Goal: Contribute content: Add original content to the website for others to see

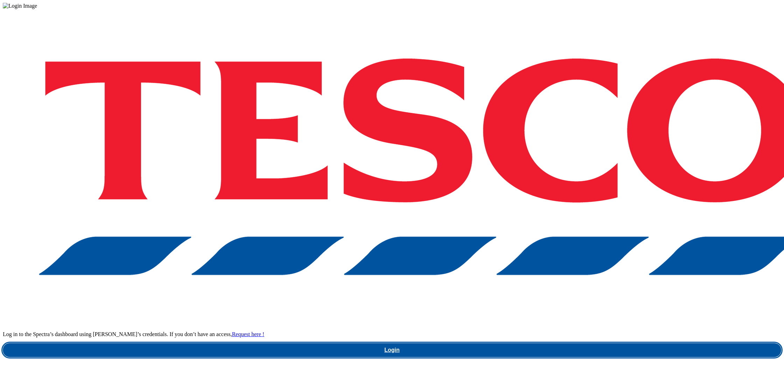
click at [585, 343] on link "Login" at bounding box center [392, 350] width 779 height 14
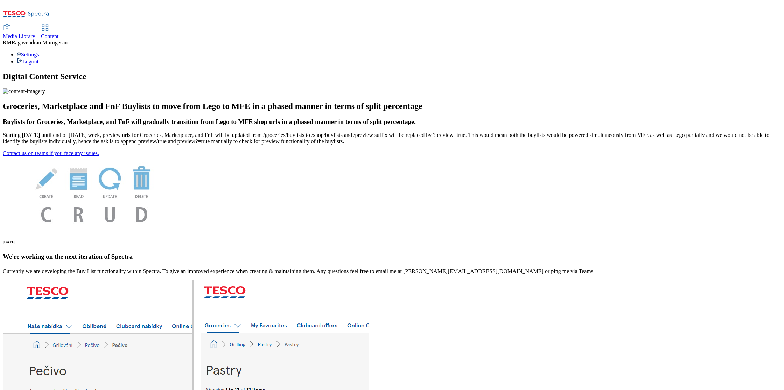
drag, startPoint x: 94, startPoint y: 25, endPoint x: 99, endPoint y: 18, distance: 8.9
click at [35, 33] on div "Media Library" at bounding box center [19, 36] width 33 height 6
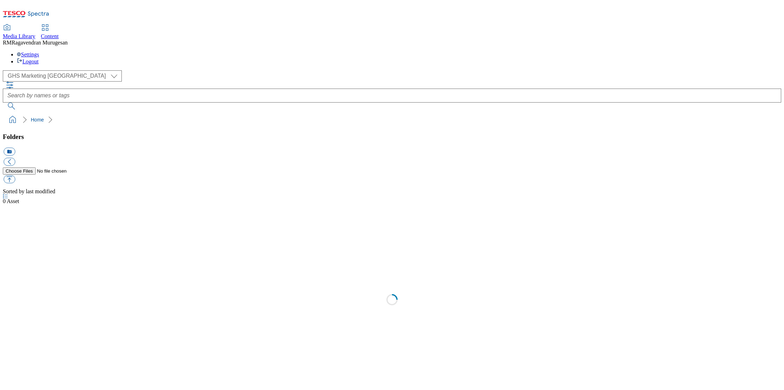
scroll to position [0, 0]
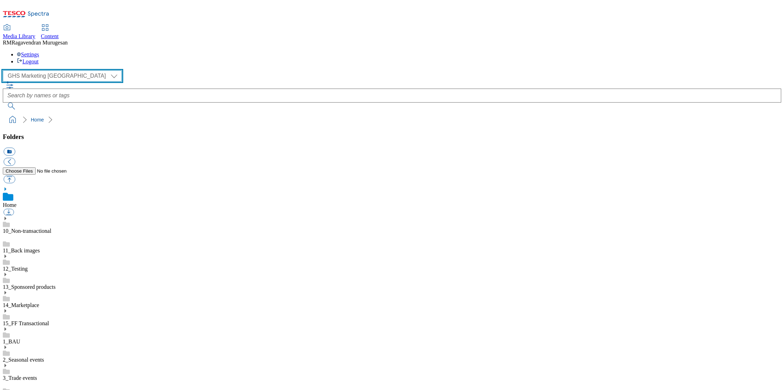
click at [62, 70] on select "GHS Marketing UK iGHS Marketing CE MCA CZ MCA HU MCA SK" at bounding box center [62, 75] width 119 height 11
select select "flare-ighs-ce-mktg"
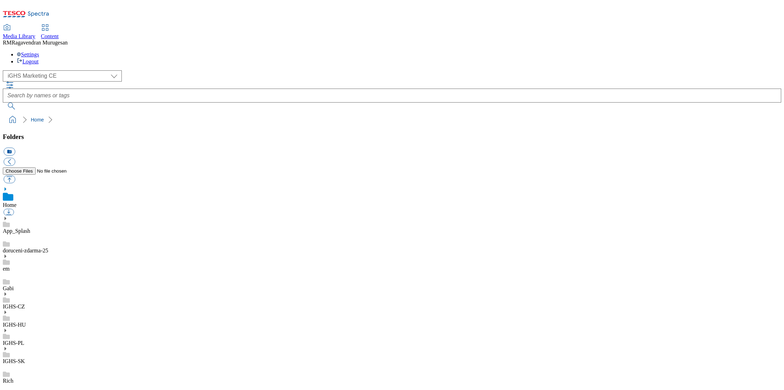
click at [6, 347] on use at bounding box center [6, 349] width 2 height 4
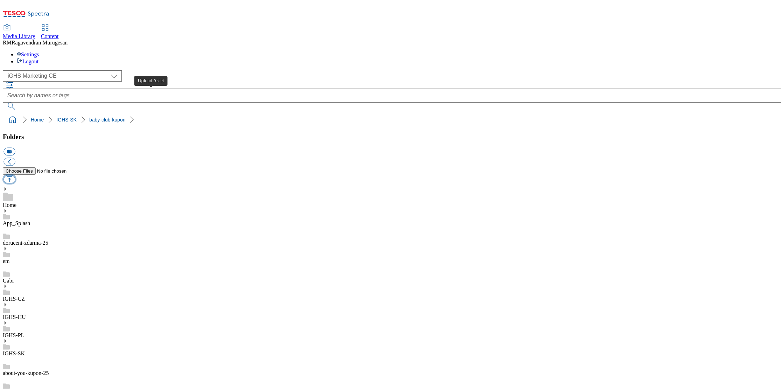
click at [15, 175] on button "button" at bounding box center [10, 179] width 12 height 8
type input "C:\fakepath\Coupon_EN_1_V4.jpg"
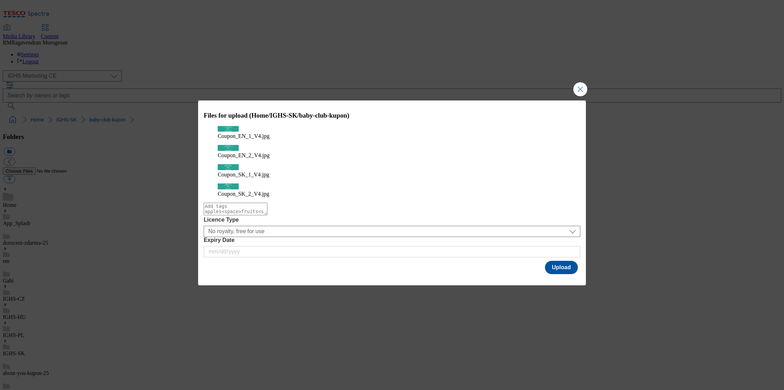
click at [231, 203] on textarea "Modal" at bounding box center [236, 209] width 64 height 13
type textarea "coupon"
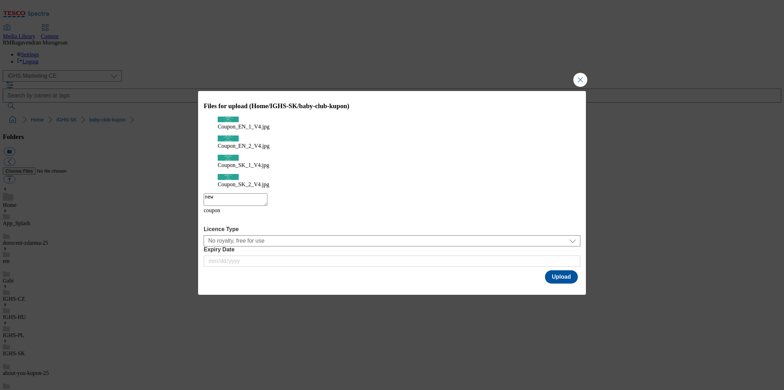
click at [215, 214] on icon "Modal" at bounding box center [209, 219] width 11 height 11
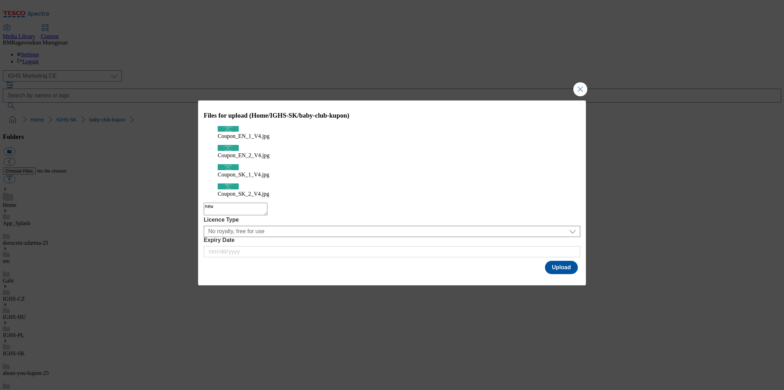
drag, startPoint x: 205, startPoint y: 191, endPoint x: 219, endPoint y: 197, distance: 15.0
click at [205, 203] on textarea "new" at bounding box center [236, 209] width 64 height 13
type textarea "coupon_new"
click at [557, 261] on button "Upload" at bounding box center [561, 267] width 33 height 13
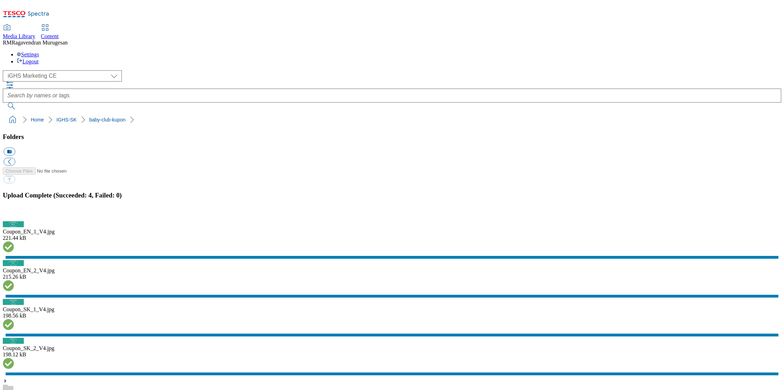
click at [14, 221] on button "button" at bounding box center [9, 217] width 11 height 7
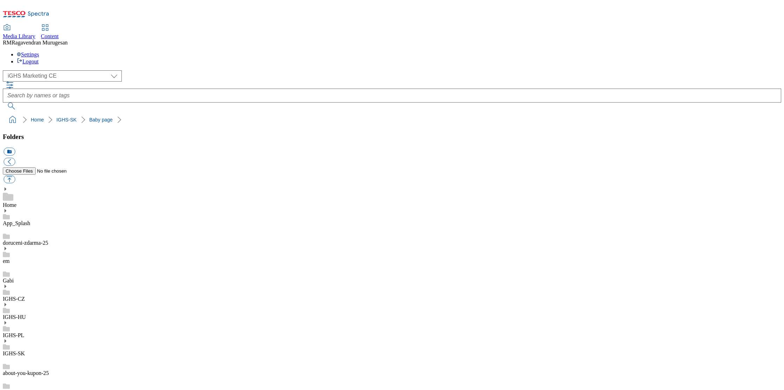
click at [15, 175] on button "button" at bounding box center [10, 179] width 12 height 8
type input "C:\fakepath\Coupon_EN_1_V4_1.jpg"
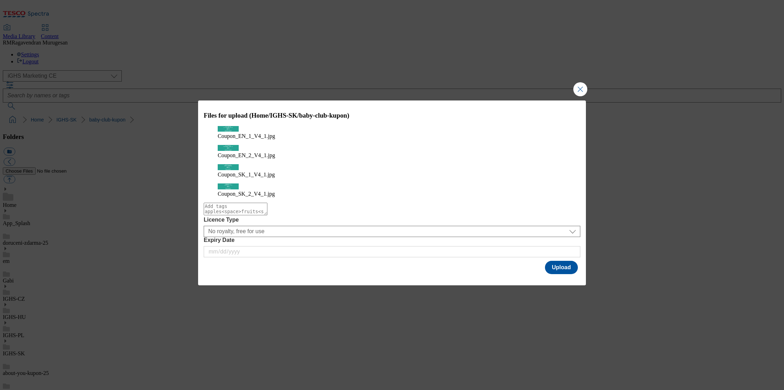
click at [233, 203] on textarea "Modal" at bounding box center [236, 209] width 64 height 13
type textarea "coupon"
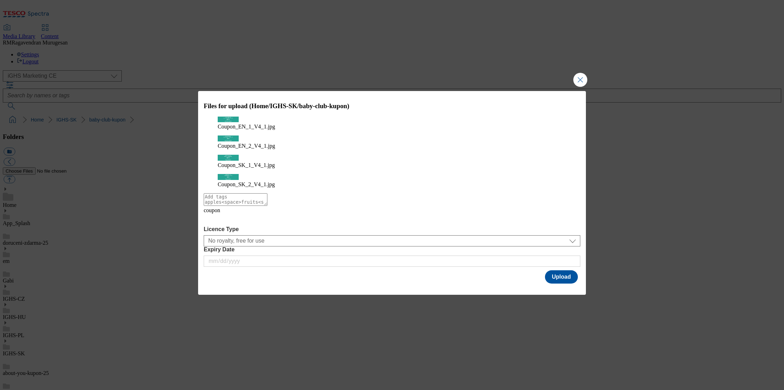
click at [215, 214] on icon "Modal" at bounding box center [209, 219] width 11 height 11
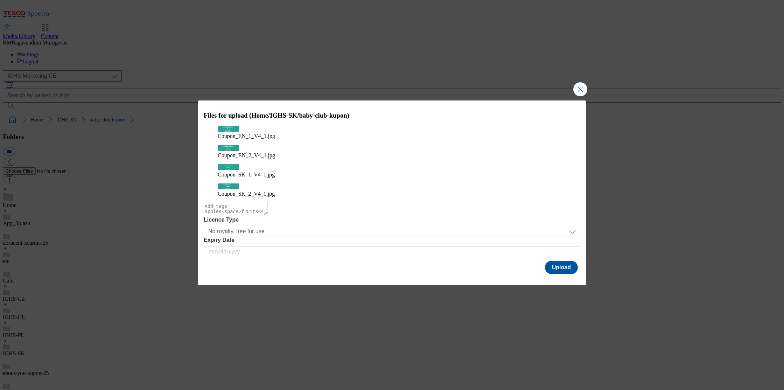
drag, startPoint x: 214, startPoint y: 190, endPoint x: 241, endPoint y: 205, distance: 30.1
click at [215, 203] on textarea "Modal" at bounding box center [236, 209] width 64 height 13
type textarea "coupon_1"
click at [571, 261] on button "Upload" at bounding box center [561, 267] width 33 height 13
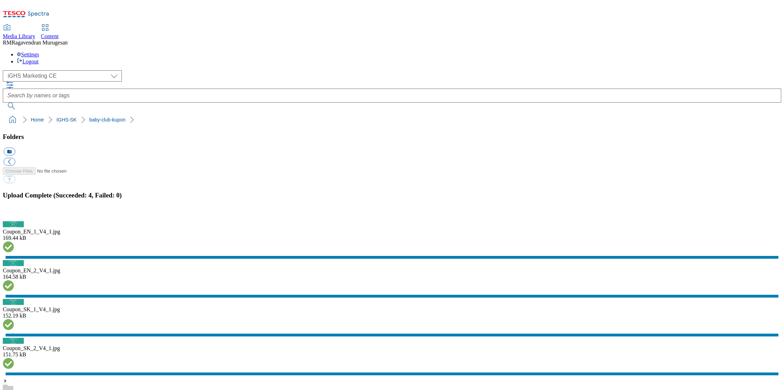
click at [14, 221] on button "button" at bounding box center [9, 217] width 11 height 7
